Goal: Navigation & Orientation: Understand site structure

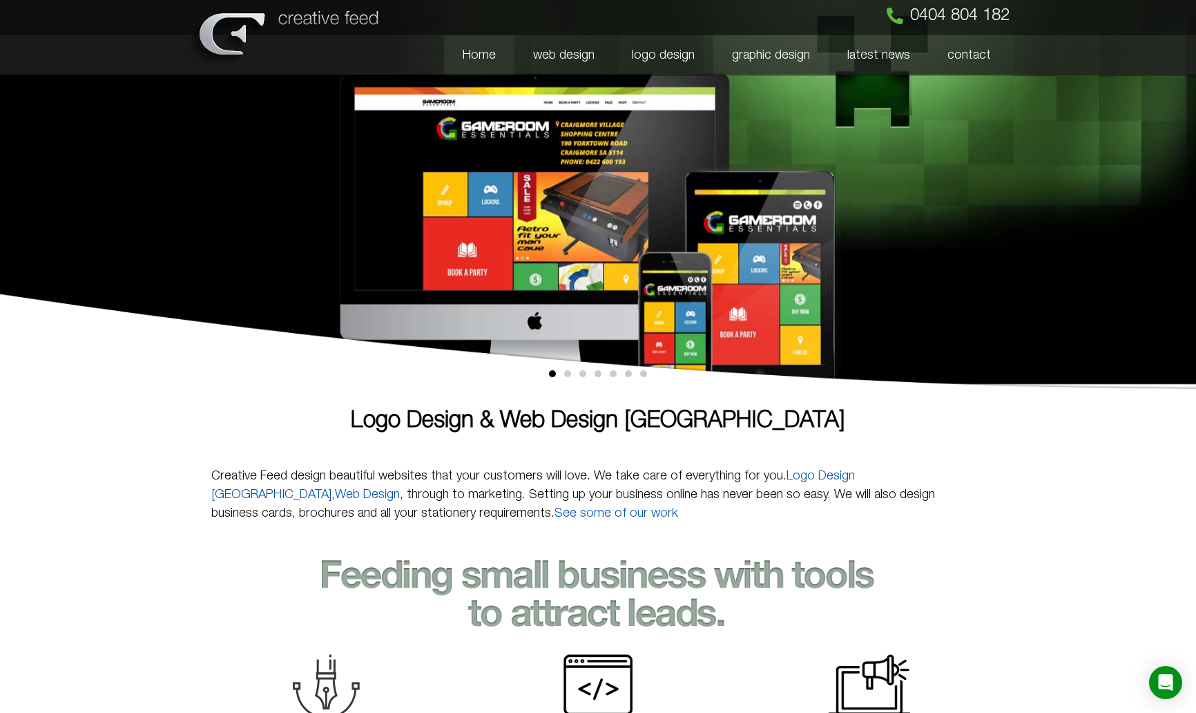
click at [745, 59] on link "graphic design" at bounding box center [770, 55] width 115 height 40
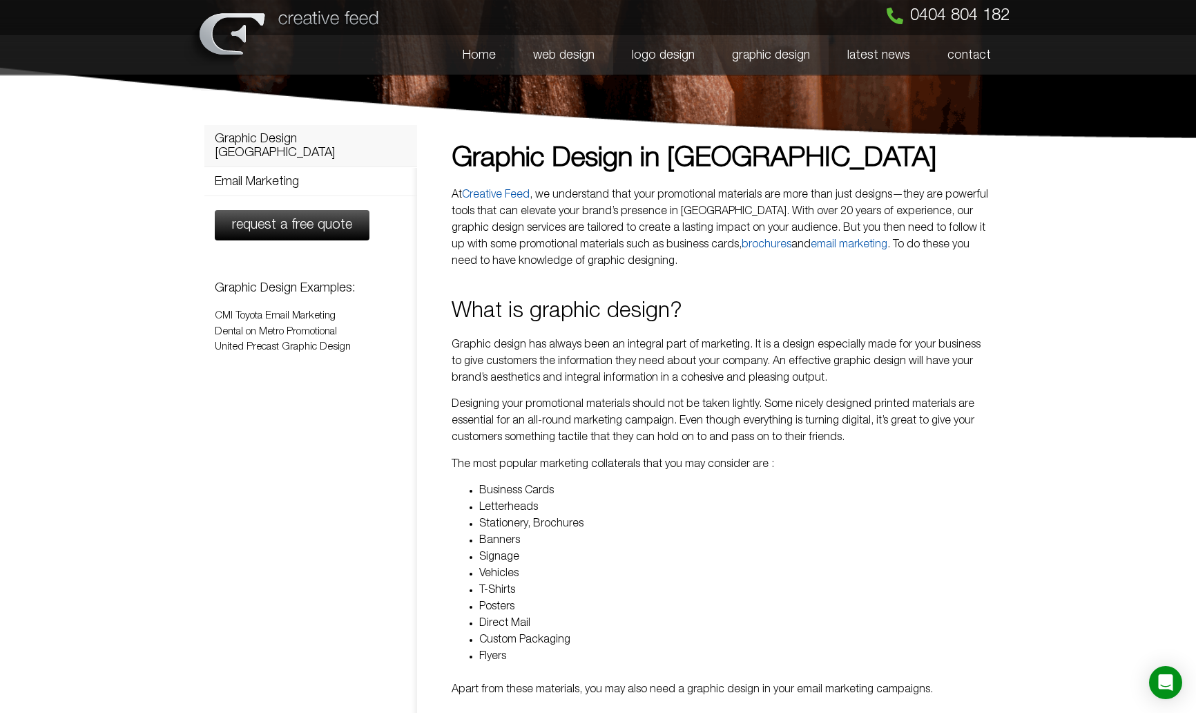
click at [586, 53] on link "web design" at bounding box center [563, 55] width 99 height 40
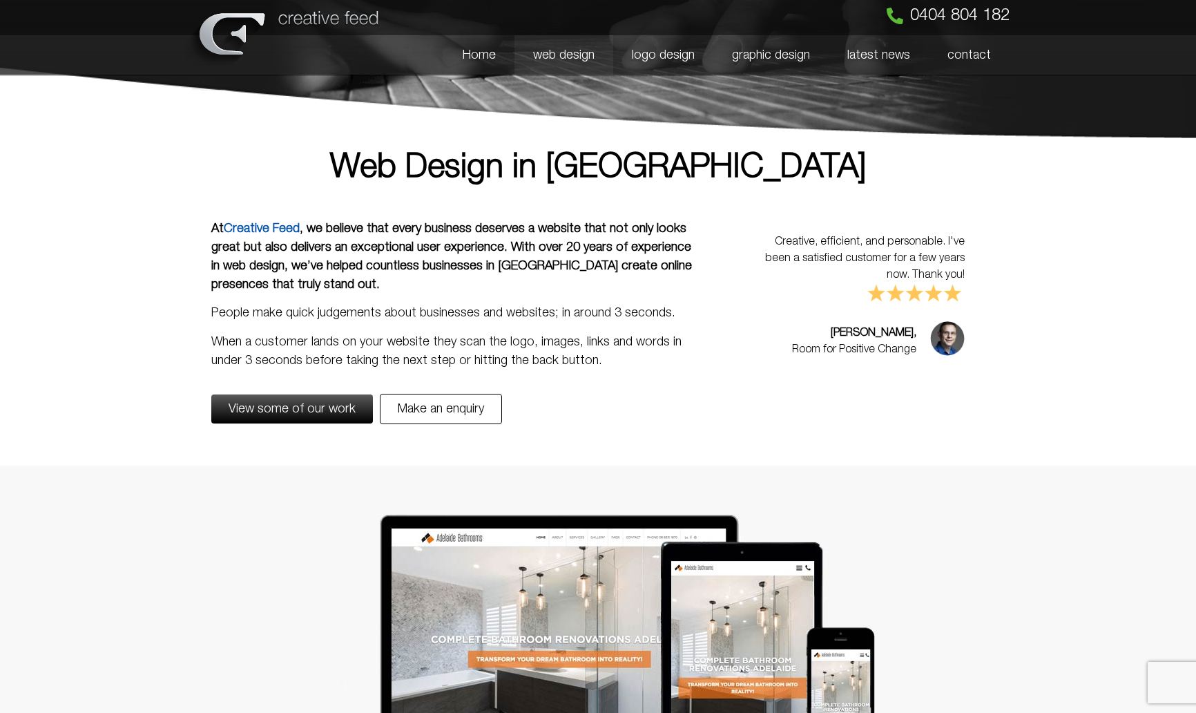
click at [684, 559] on img at bounding box center [598, 645] width 558 height 262
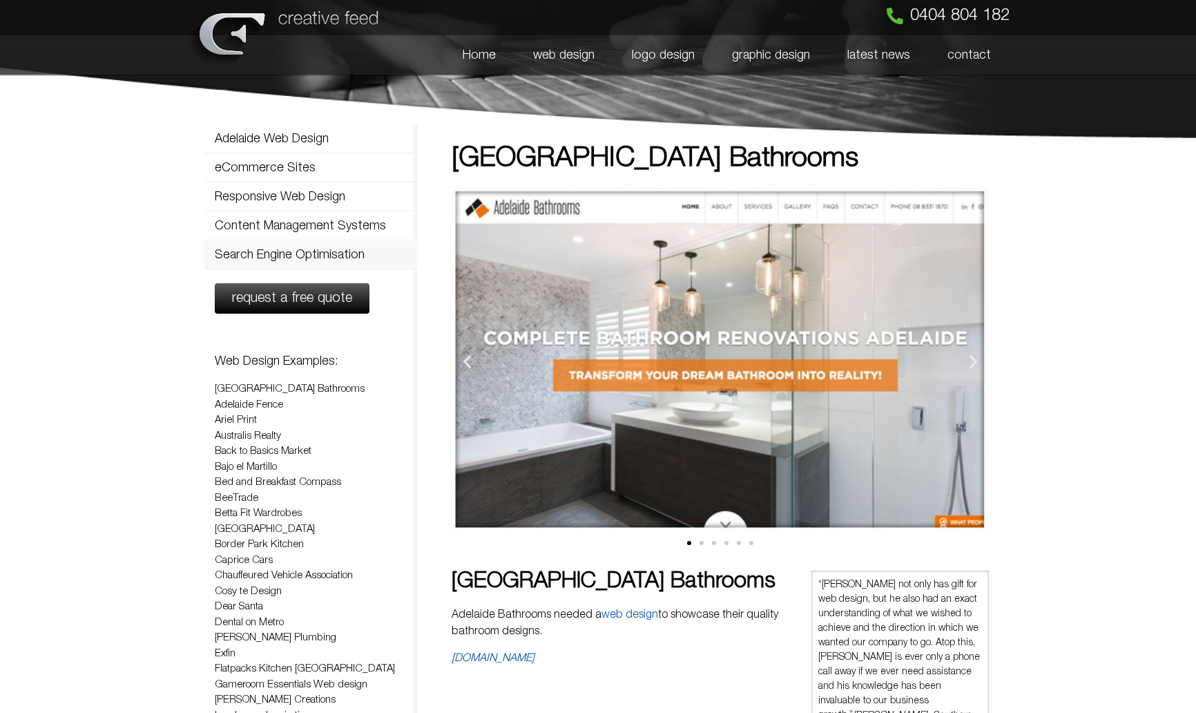
click at [282, 250] on link "Search Engine Optimisation" at bounding box center [310, 255] width 213 height 28
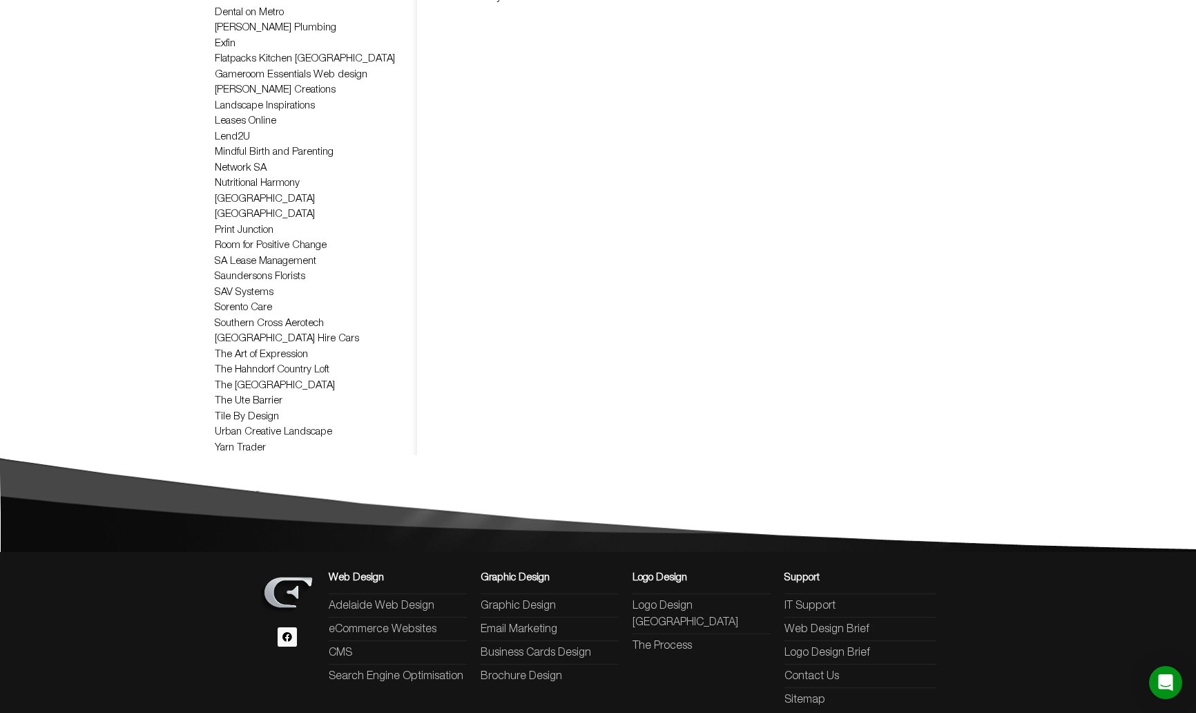
scroll to position [708, 0]
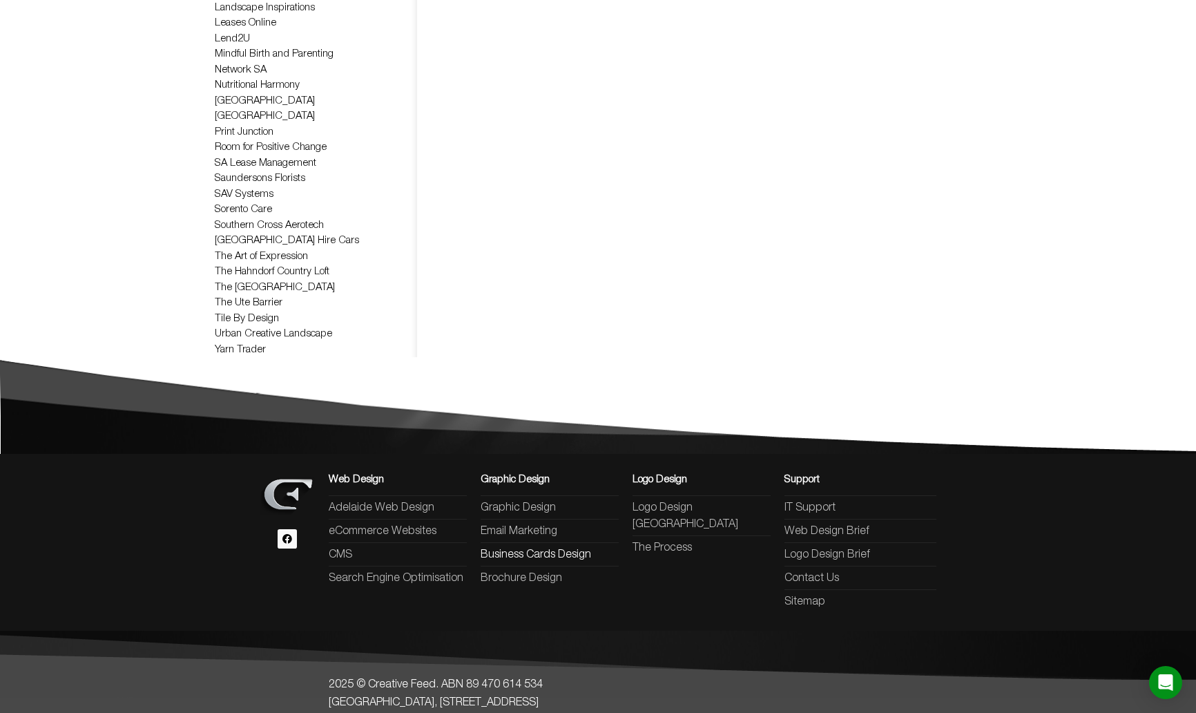
click at [577, 546] on span "Business Cards Design" at bounding box center [536, 554] width 110 height 17
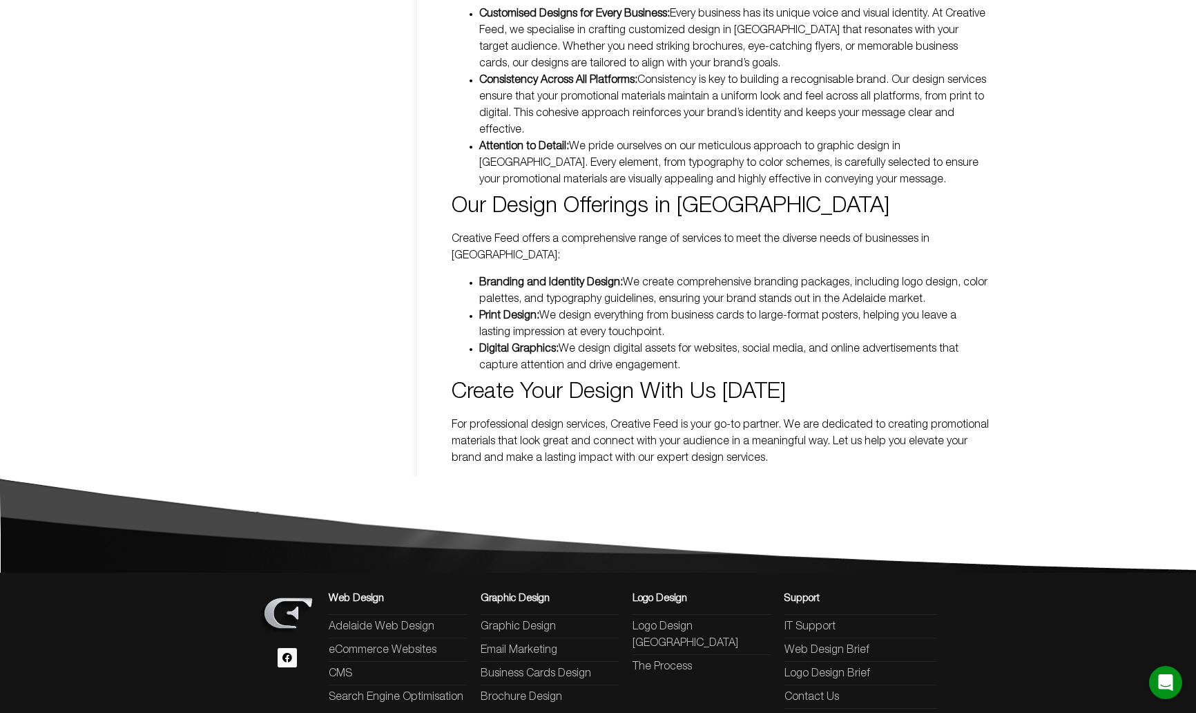
scroll to position [839, 0]
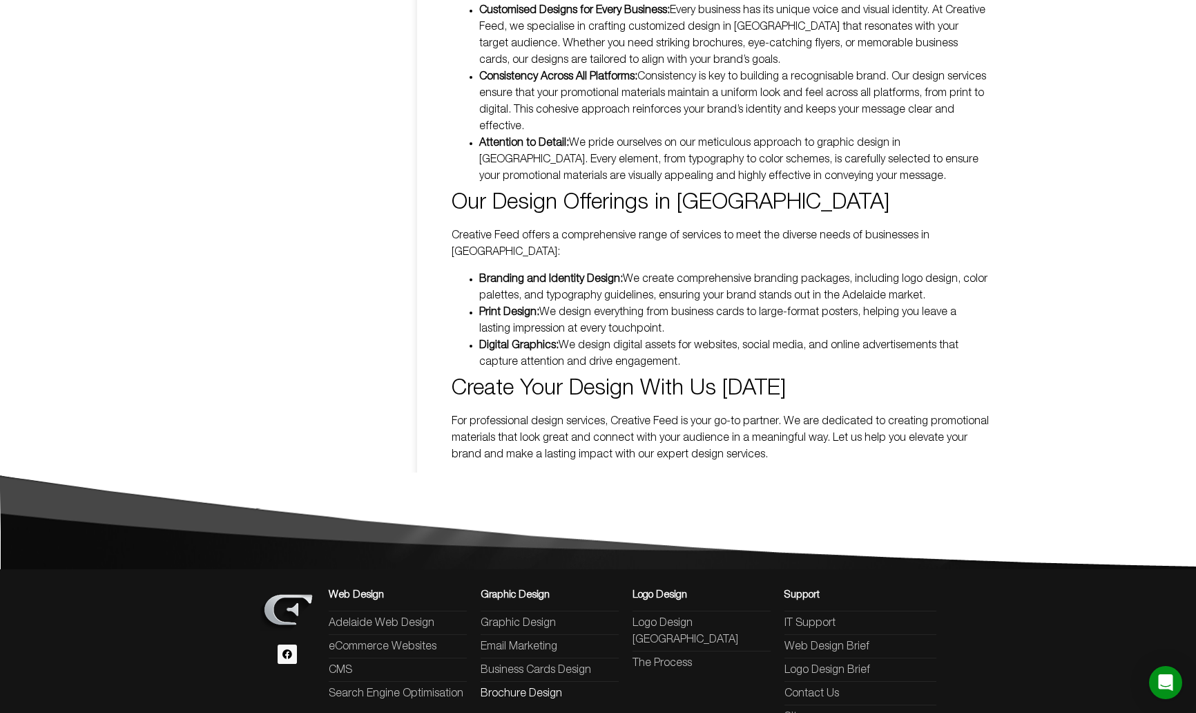
click at [544, 685] on span "Brochure Design" at bounding box center [521, 693] width 81 height 17
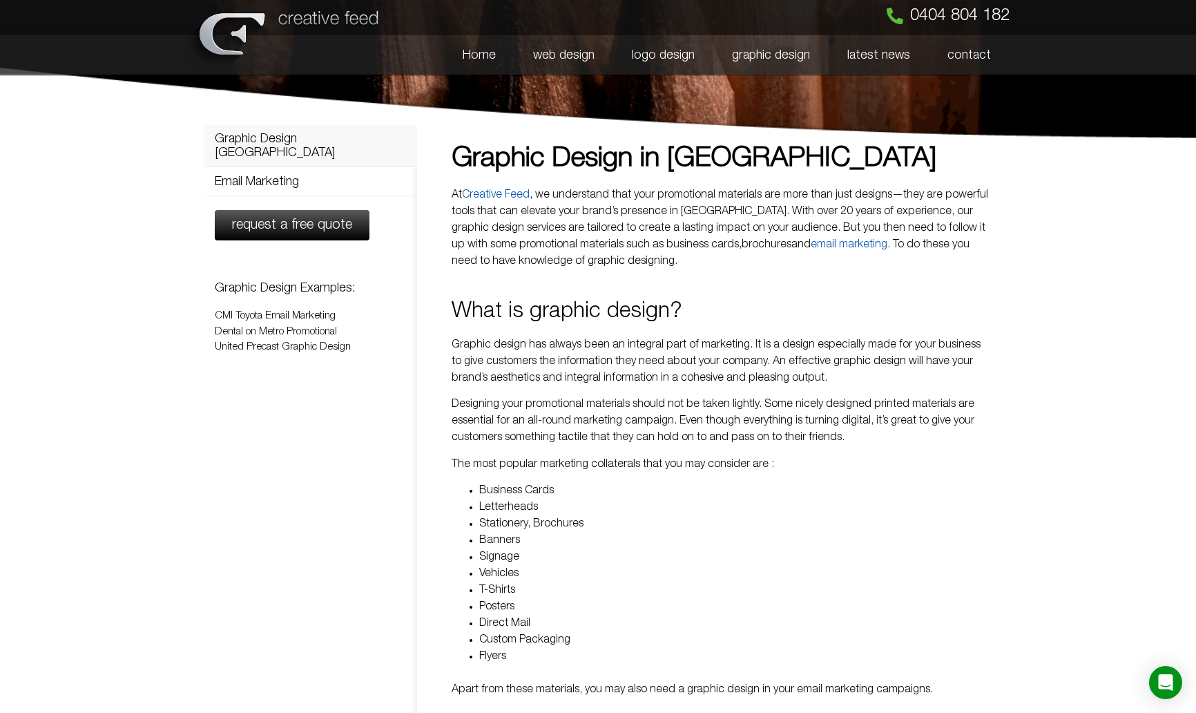
click at [742, 243] on link "brochures" at bounding box center [767, 245] width 50 height 10
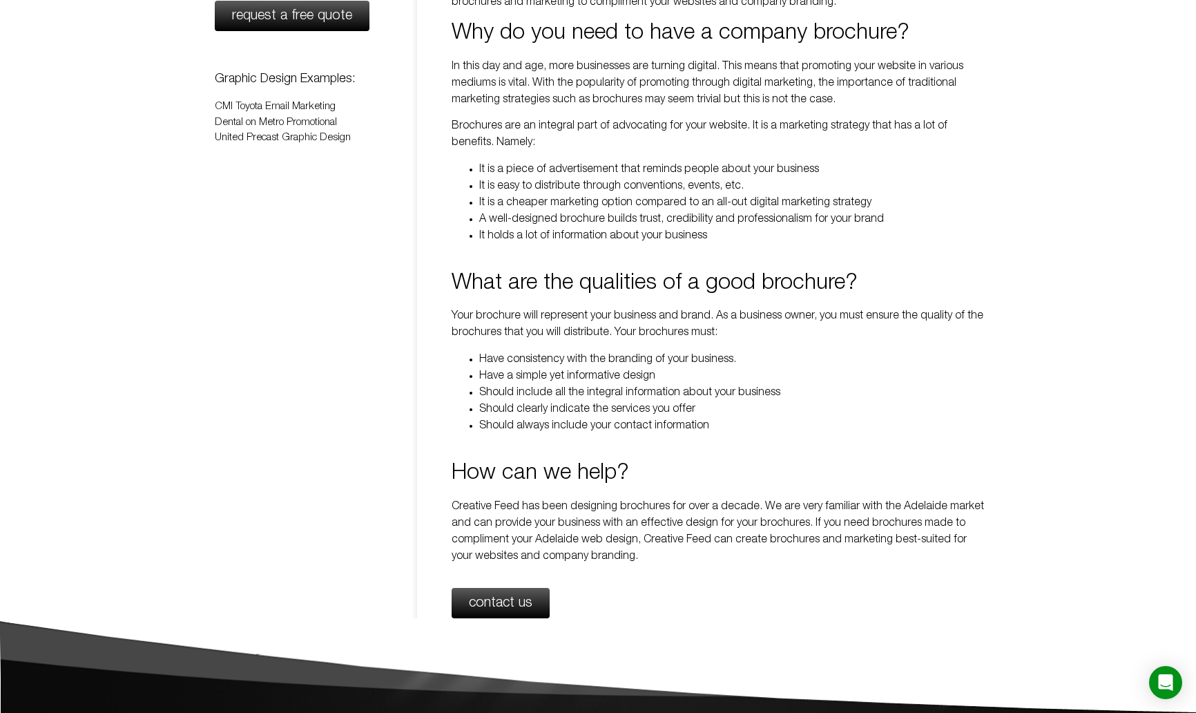
scroll to position [486, 0]
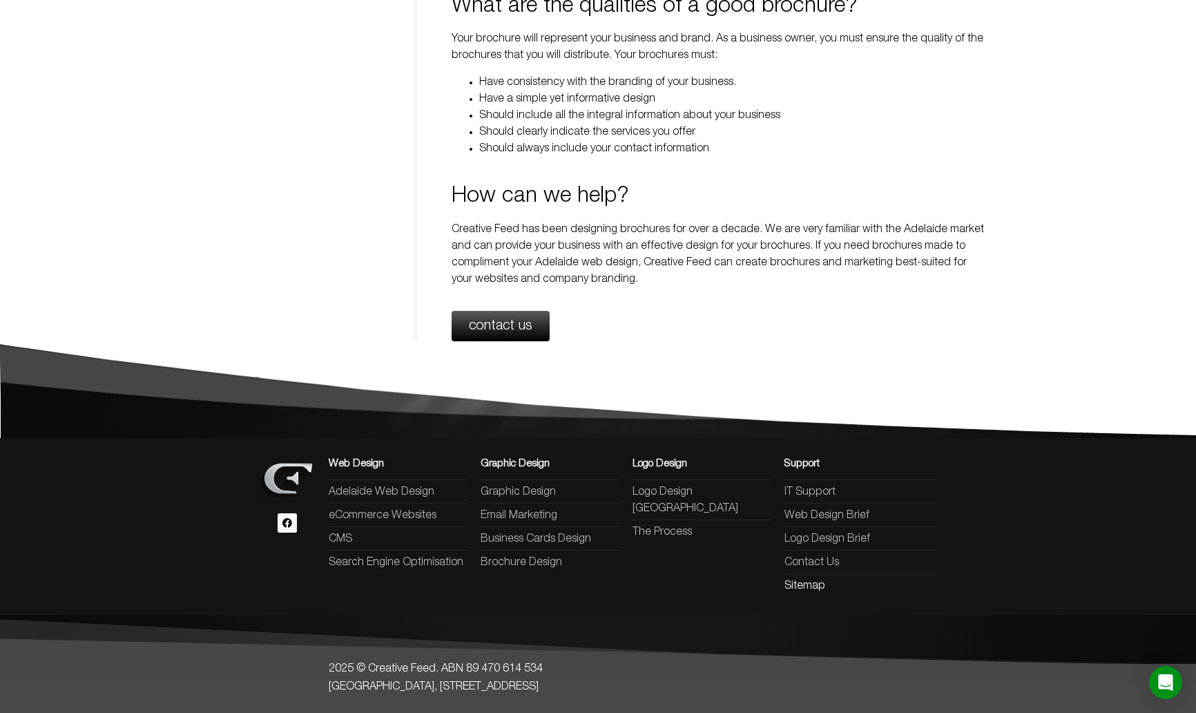
click at [798, 586] on span "Sitemap" at bounding box center [804, 585] width 41 height 17
